Goal: Transaction & Acquisition: Purchase product/service

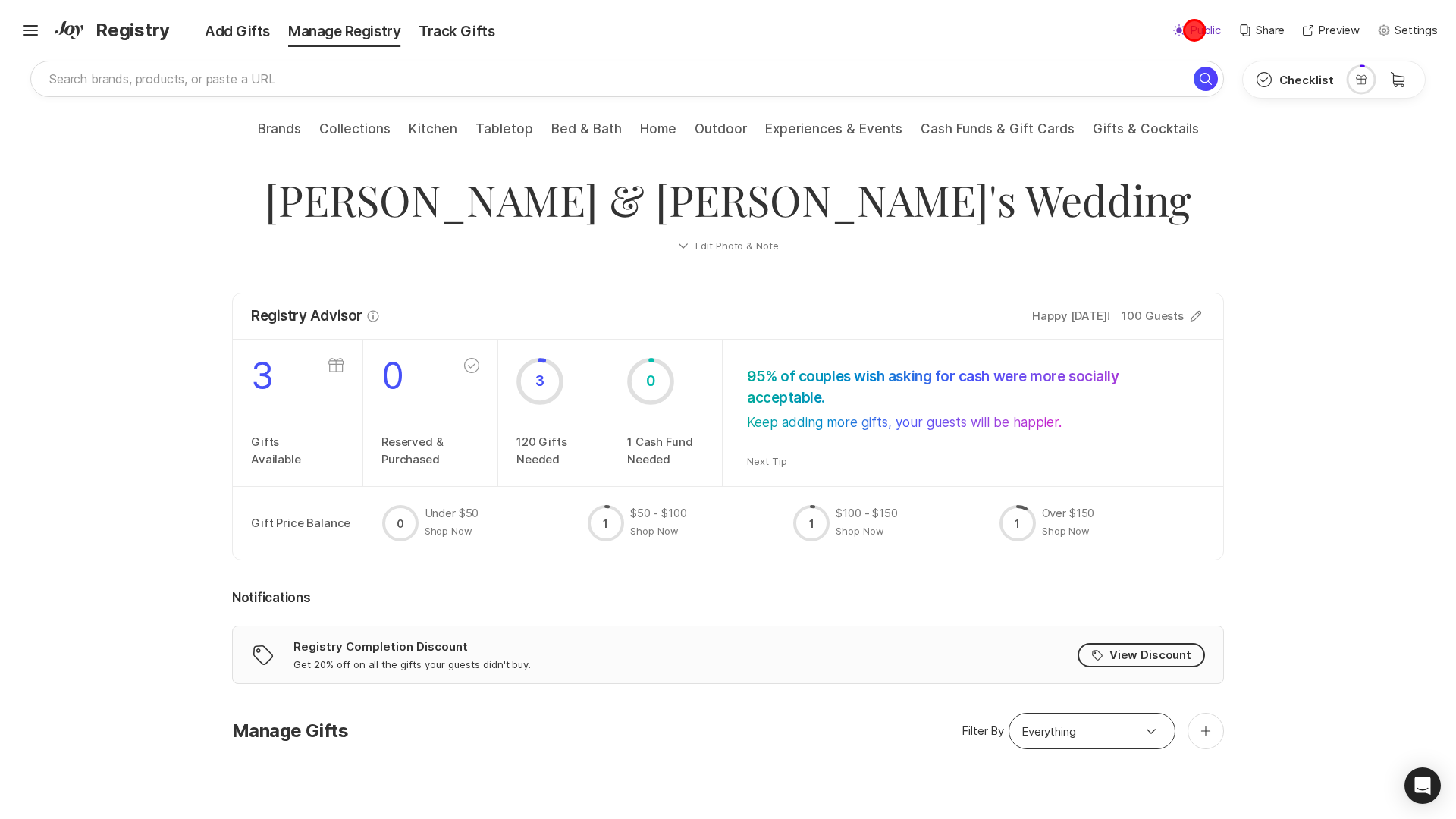
click at [1194, 30] on p "Public" at bounding box center [1205, 30] width 31 height 17
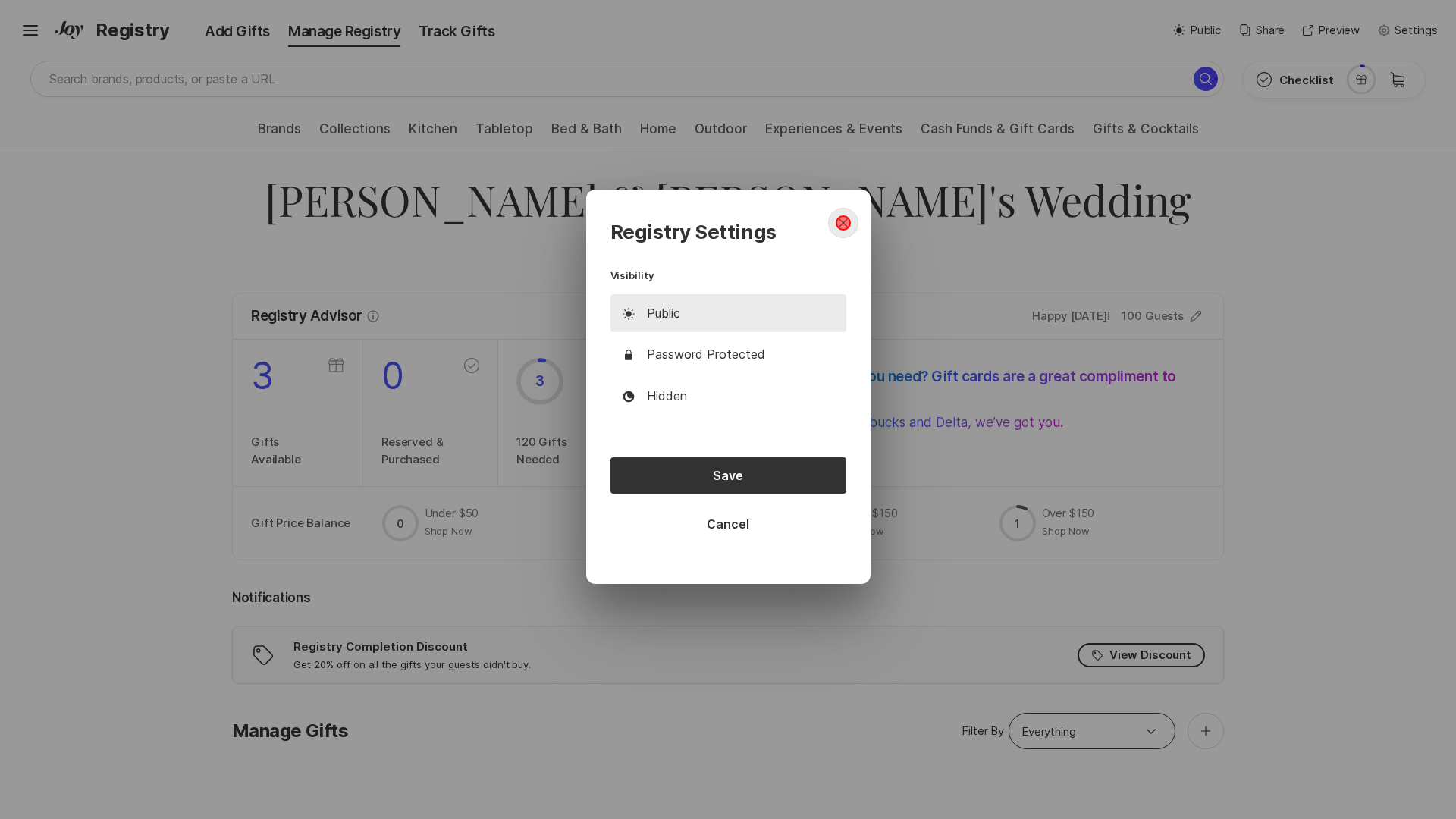
click at [843, 223] on icon "close dialog" at bounding box center [843, 223] width 10 height 10
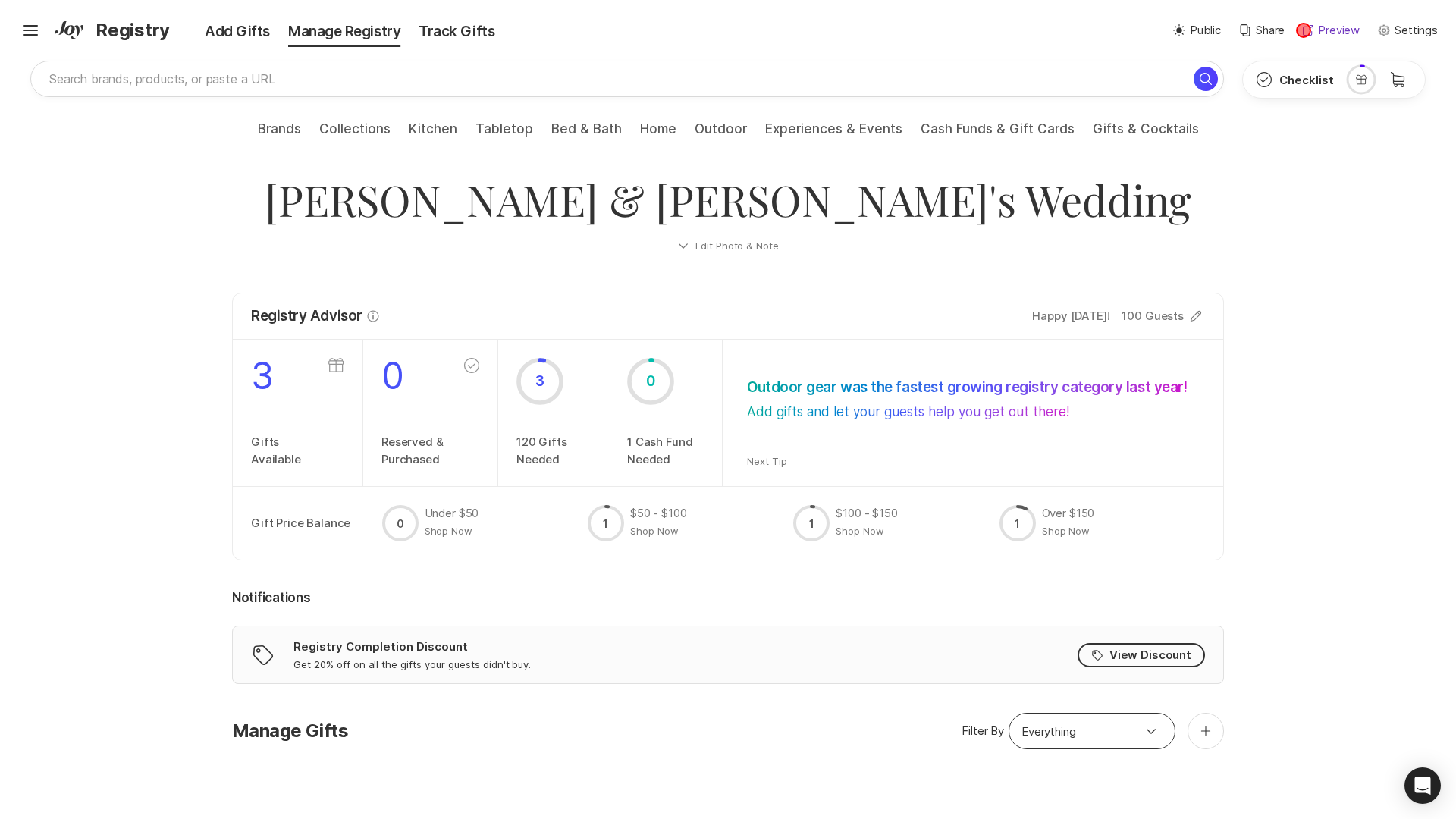
click at [1303, 30] on icon at bounding box center [1308, 30] width 11 height 11
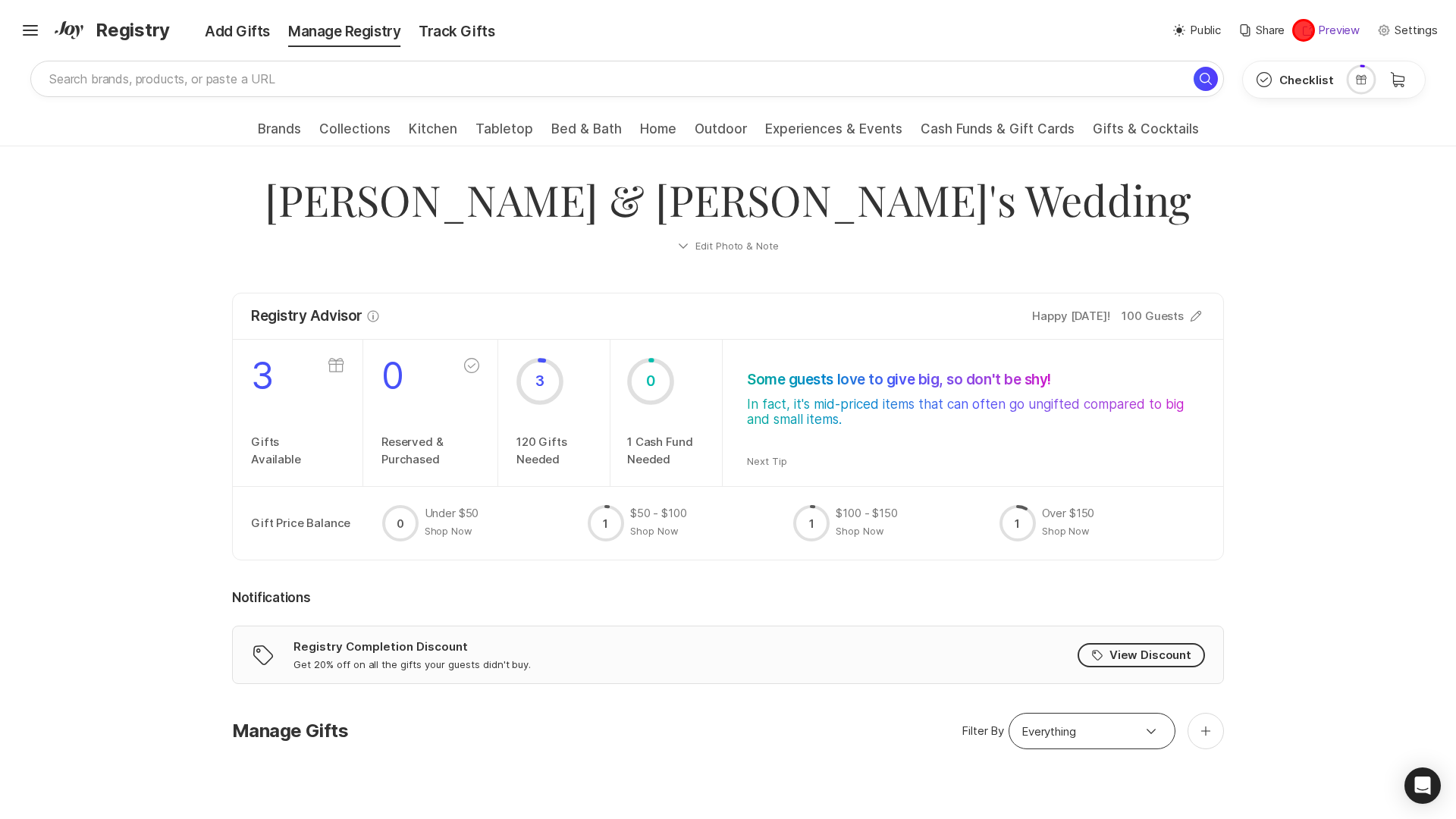
click at [1303, 30] on icon at bounding box center [1308, 30] width 11 height 11
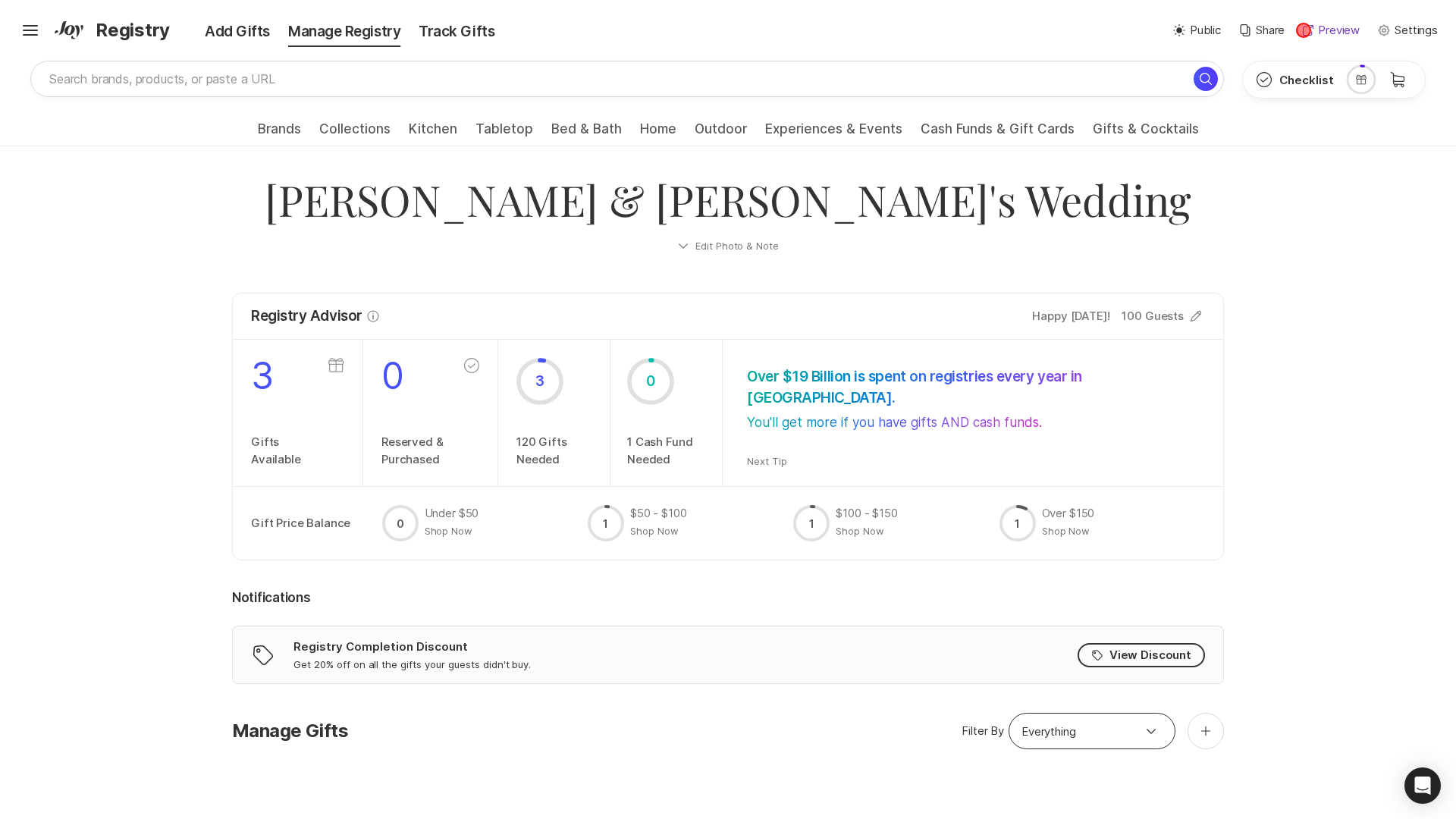
click at [1303, 30] on icon at bounding box center [1308, 30] width 11 height 11
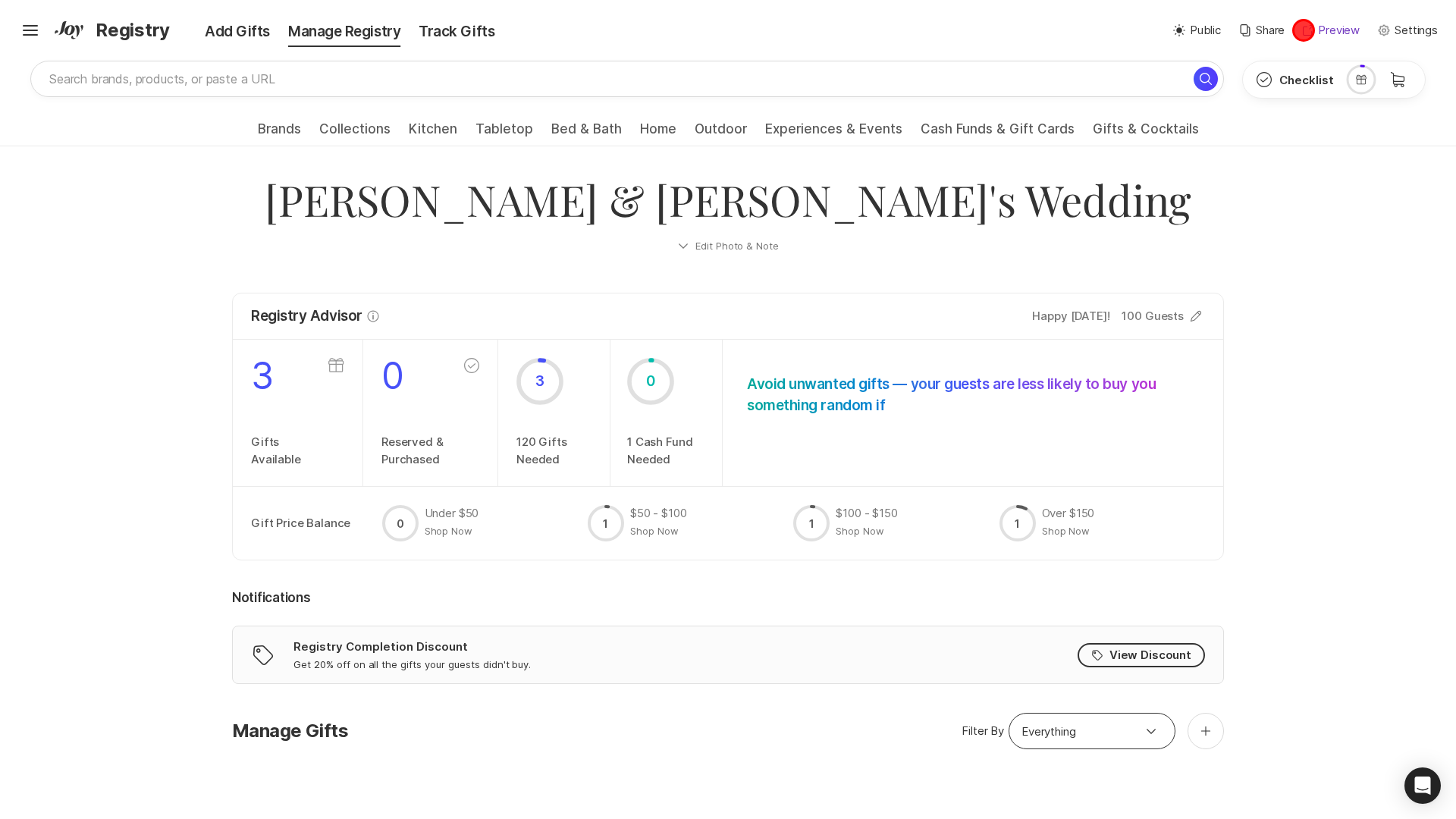
click at [1303, 30] on icon at bounding box center [1308, 30] width 11 height 11
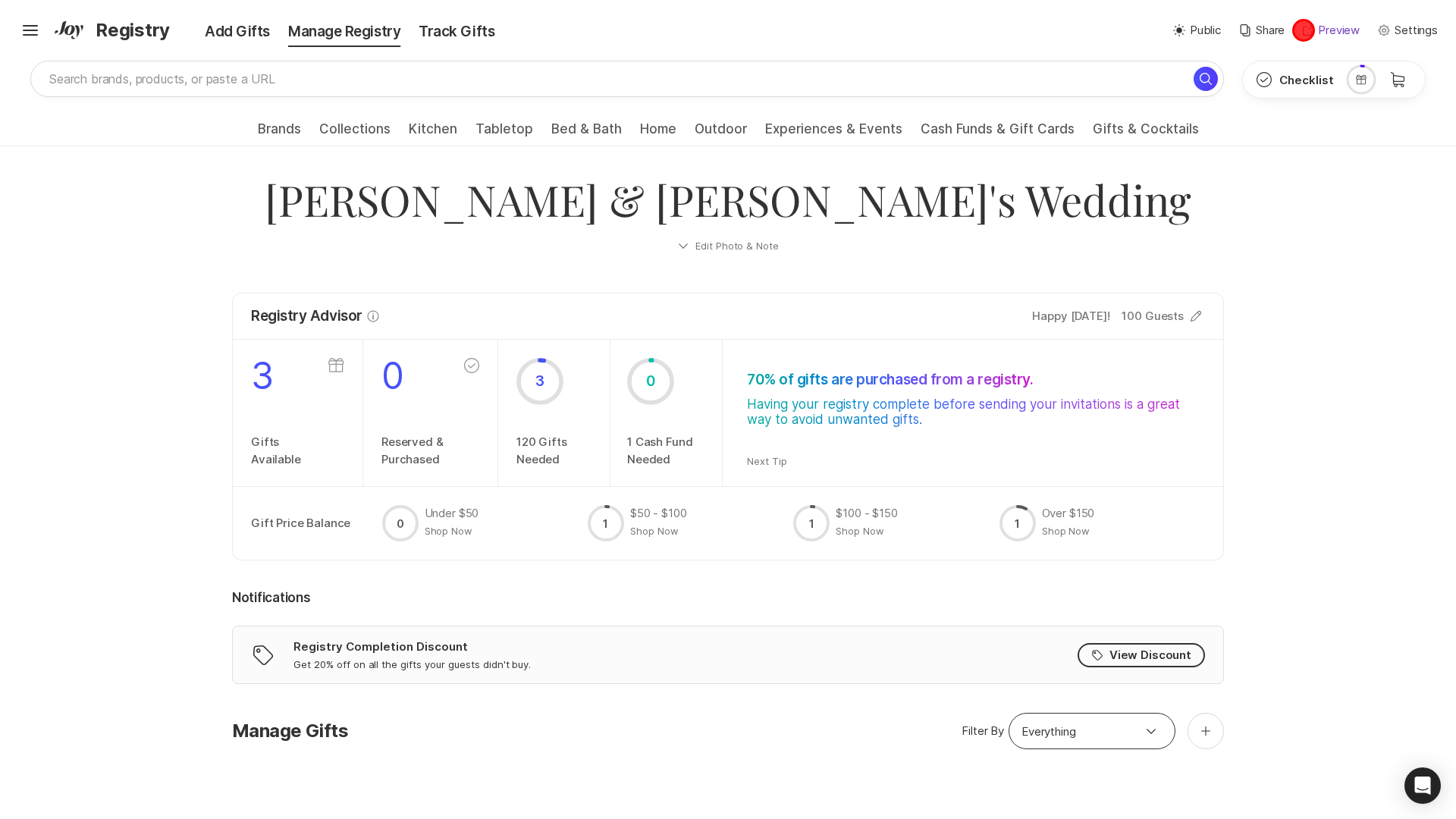
click at [1303, 30] on icon at bounding box center [1308, 30] width 11 height 11
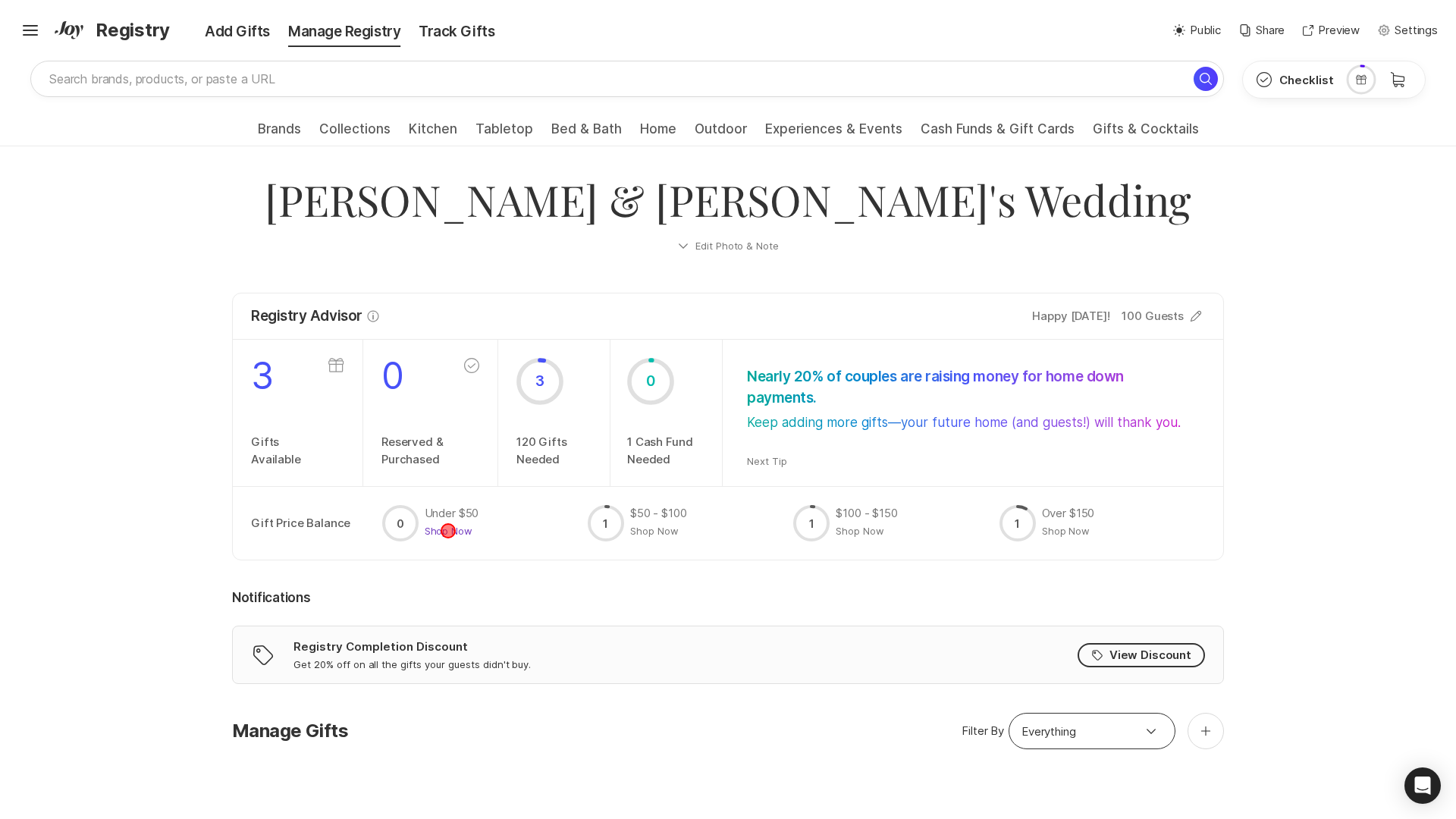
click at [448, 530] on button "Shop Now" at bounding box center [449, 531] width 49 height 14
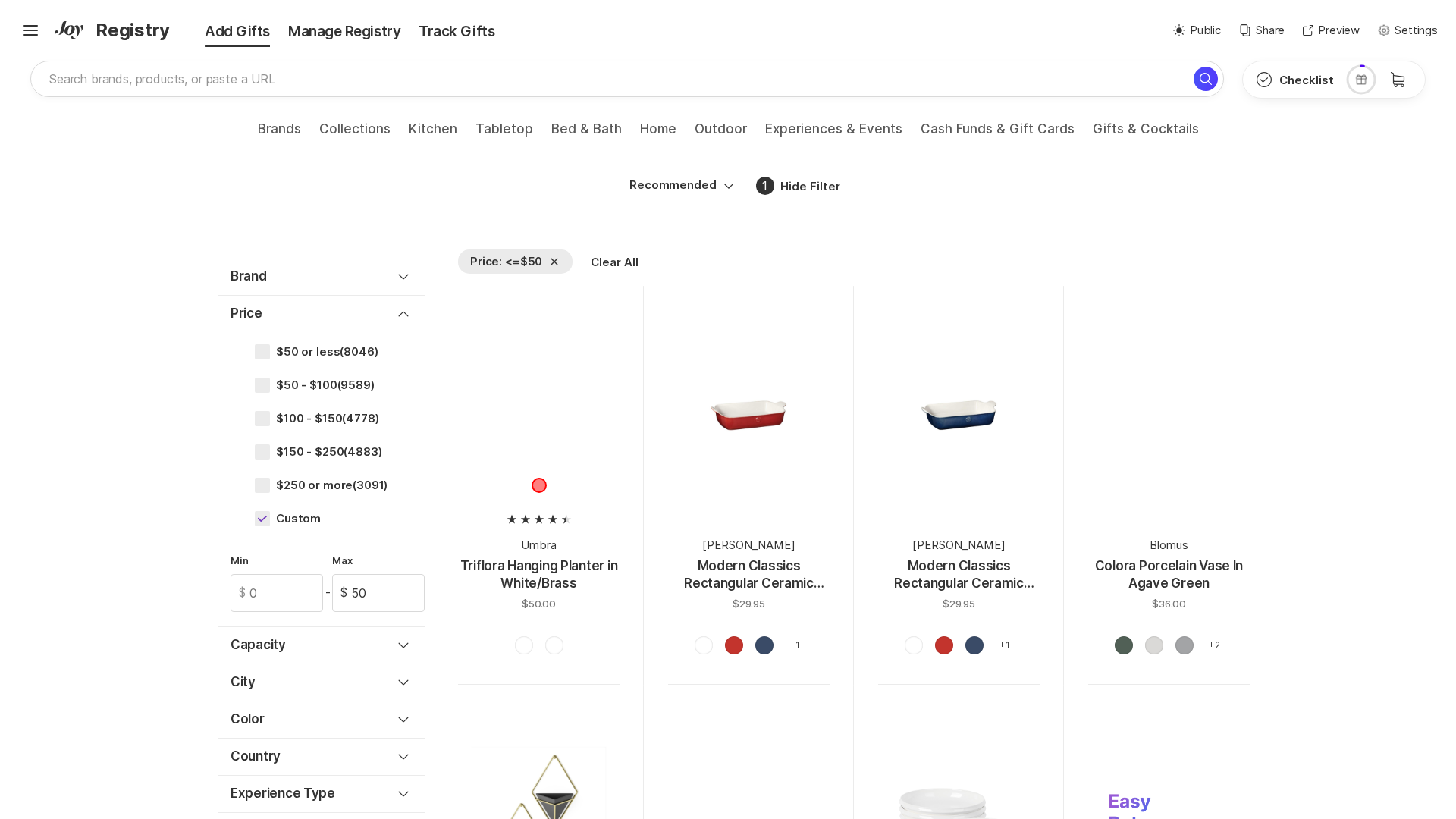
click at [539, 485] on div at bounding box center [539, 415] width 162 height 162
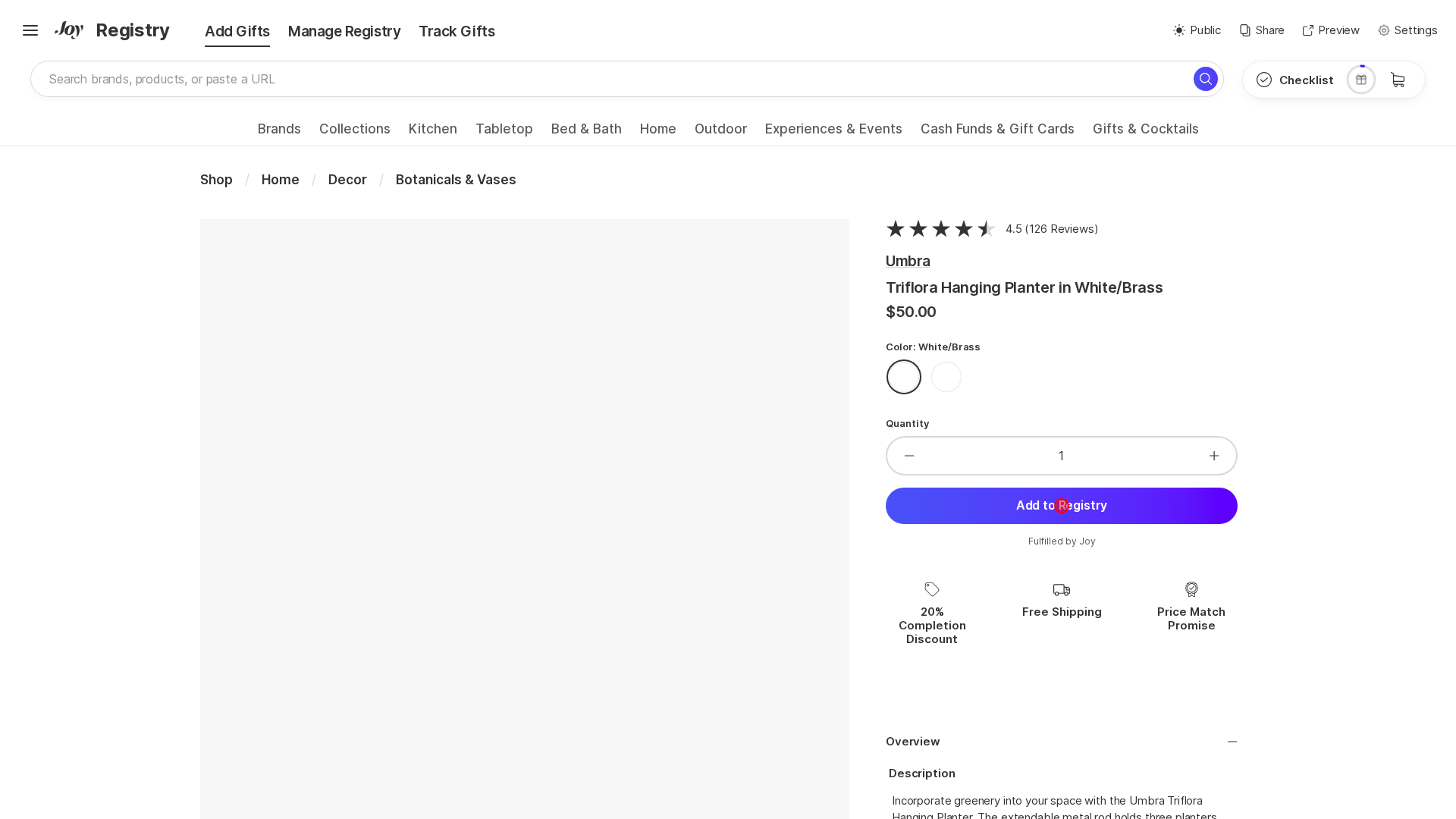
click at [1062, 505] on button "Add to Registry" at bounding box center [1061, 505] width 352 height 37
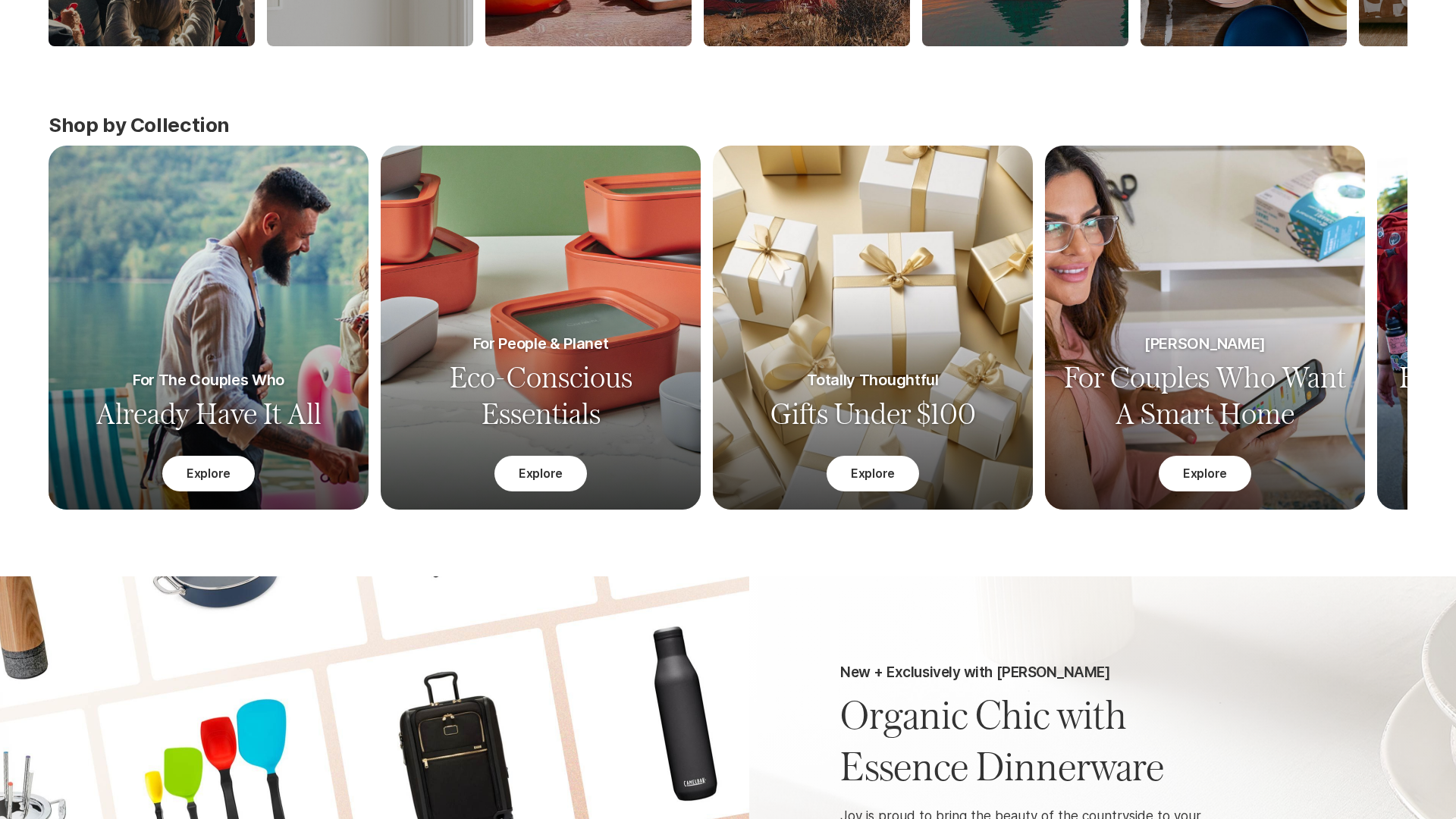
scroll to position [1588, 0]
